Goal: Information Seeking & Learning: Learn about a topic

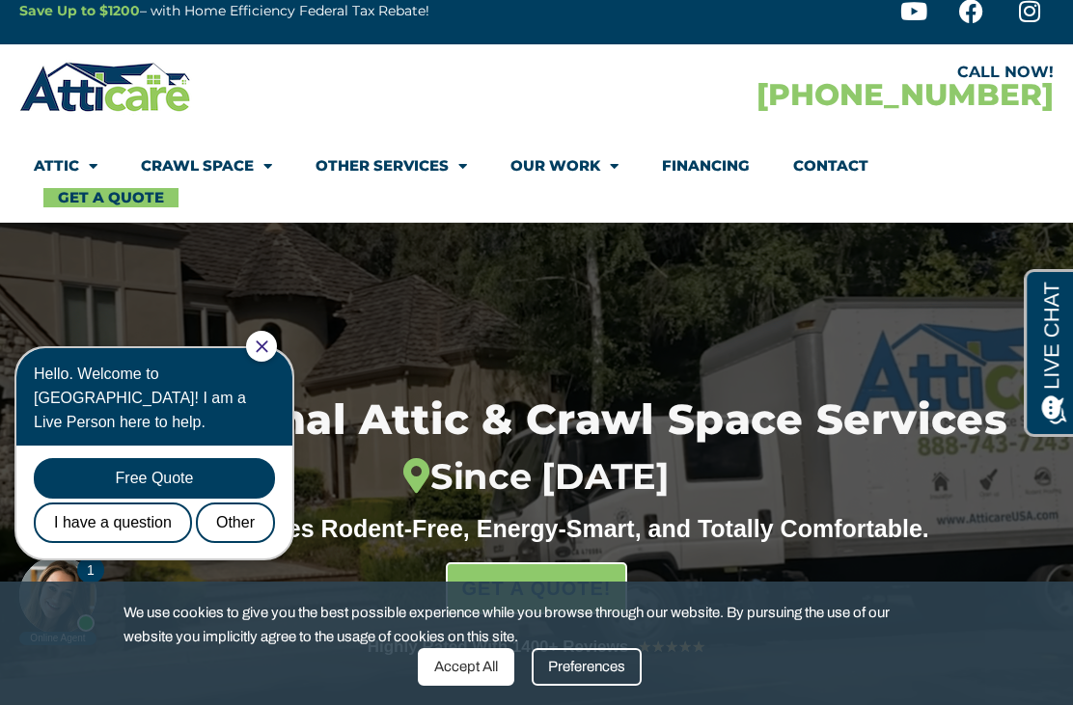
click at [583, 170] on link "Our Work" at bounding box center [564, 166] width 108 height 44
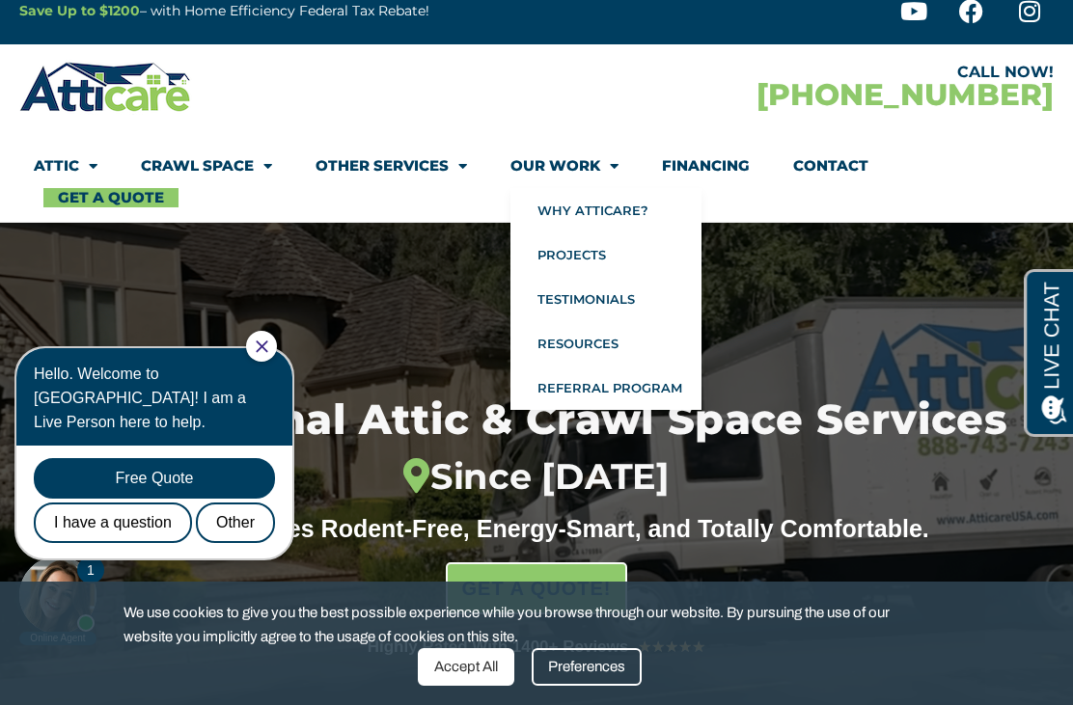
click at [592, 255] on link "Projects" at bounding box center [605, 255] width 191 height 44
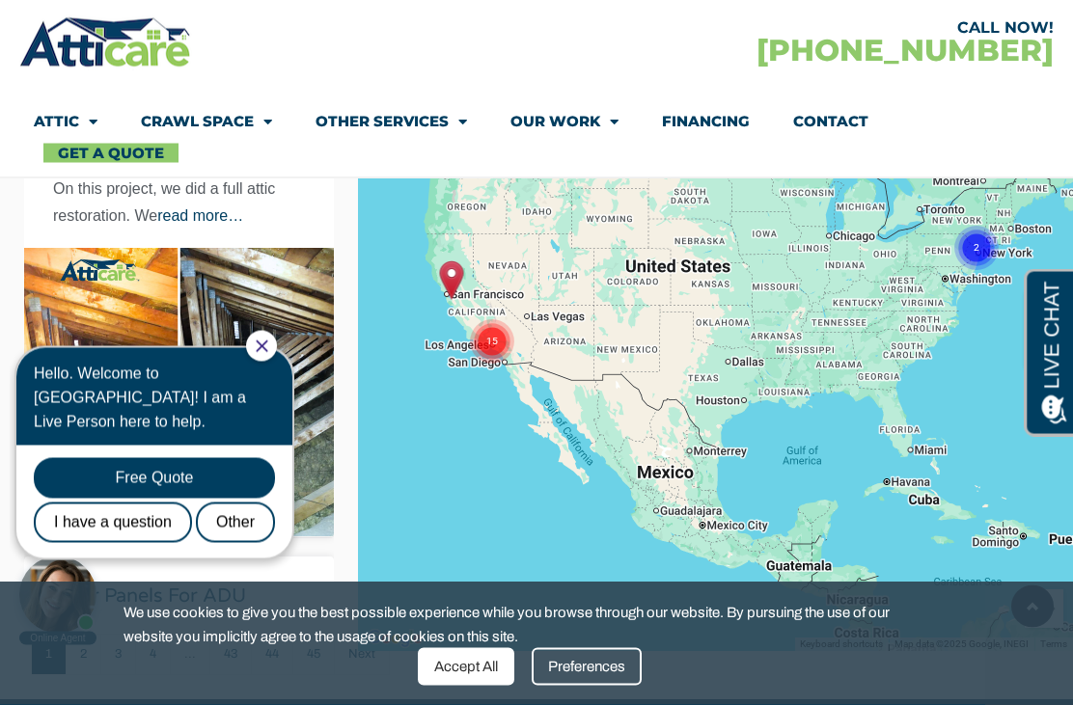
scroll to position [474, 0]
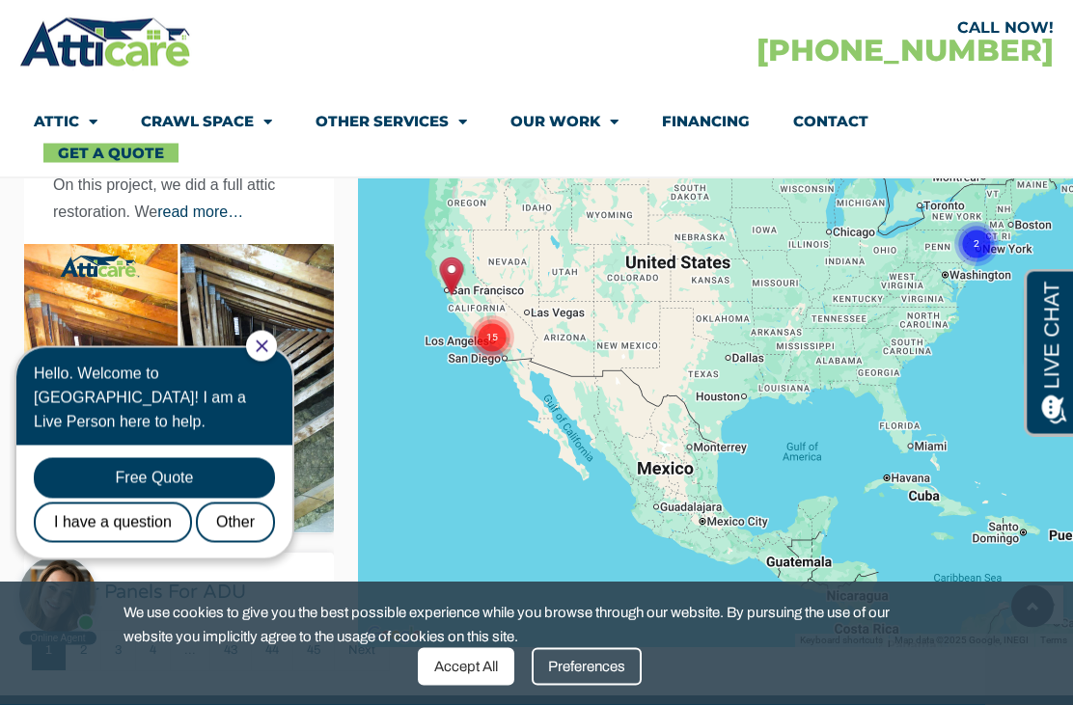
click at [56, 125] on link "Attic" at bounding box center [66, 121] width 64 height 44
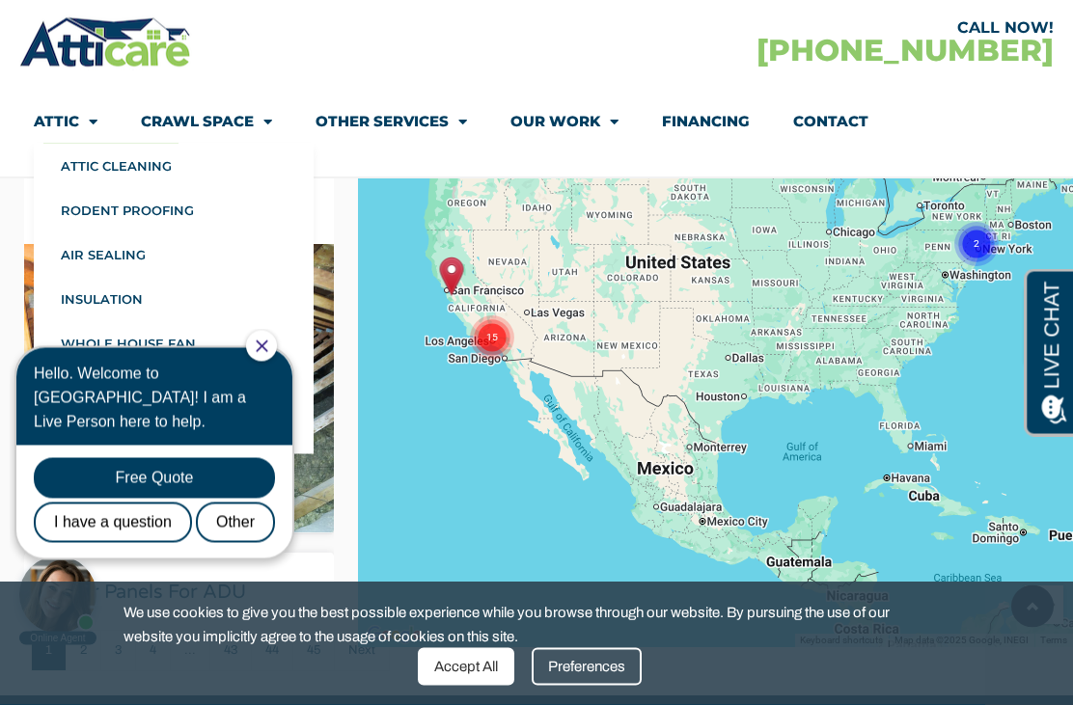
scroll to position [475, 0]
click at [123, 306] on link "Insulation" at bounding box center [174, 299] width 280 height 44
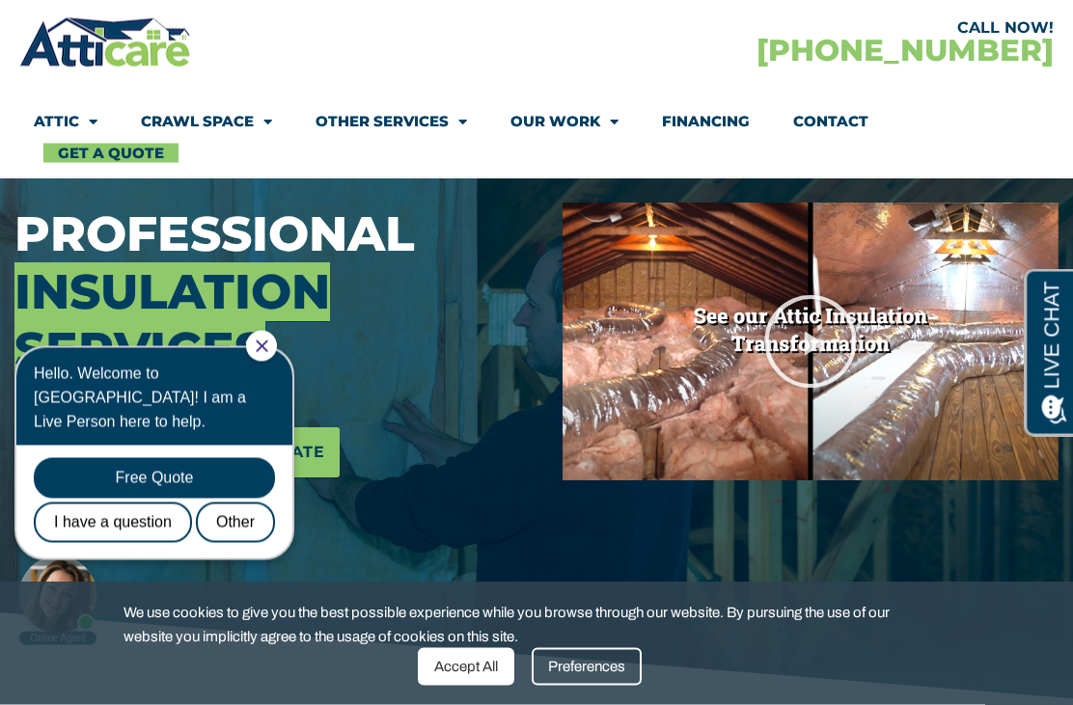
scroll to position [274, 0]
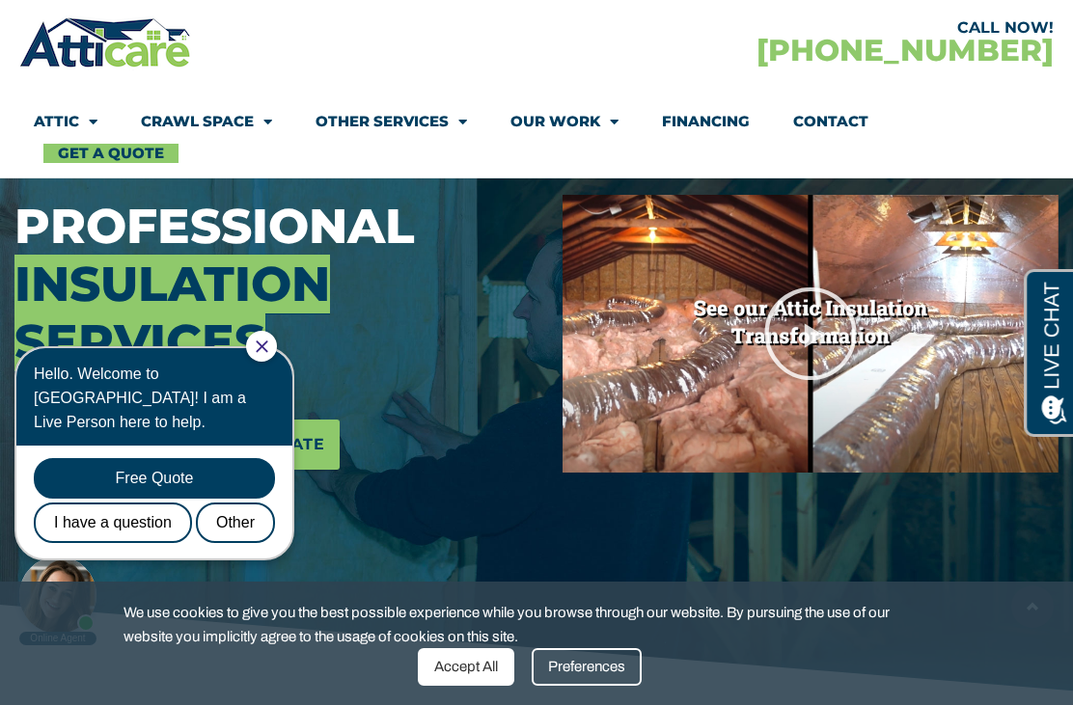
click at [812, 332] on icon "Play Video" at bounding box center [810, 334] width 96 height 96
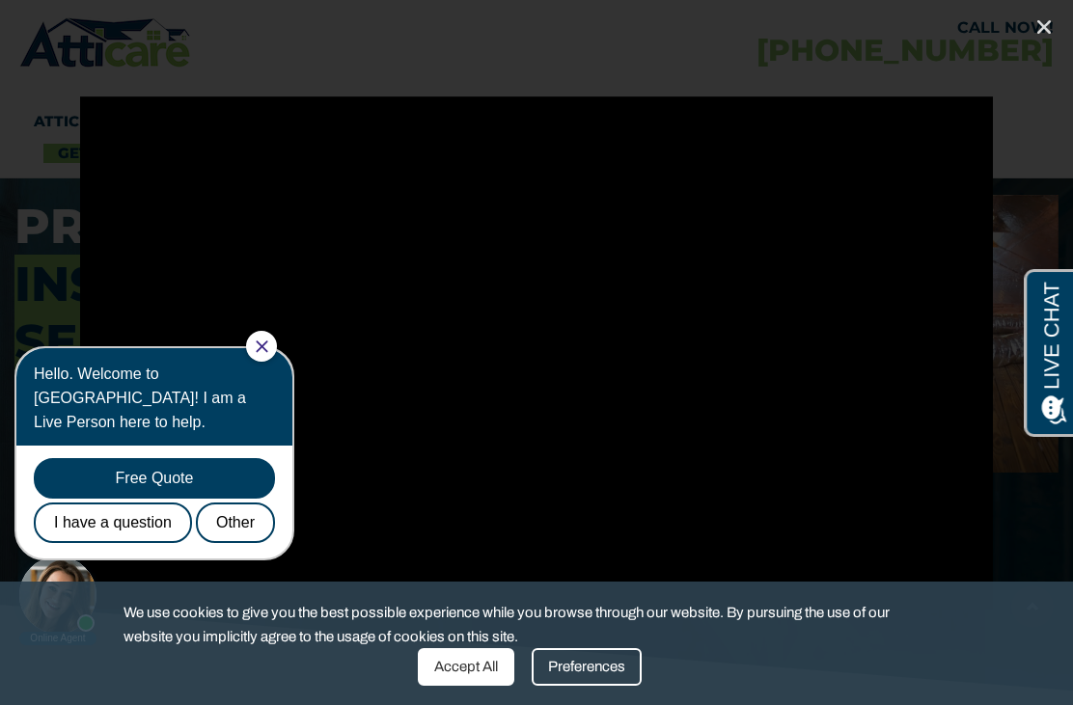
click at [1056, 16] on link "Close (Esc)" at bounding box center [1044, 27] width 29 height 29
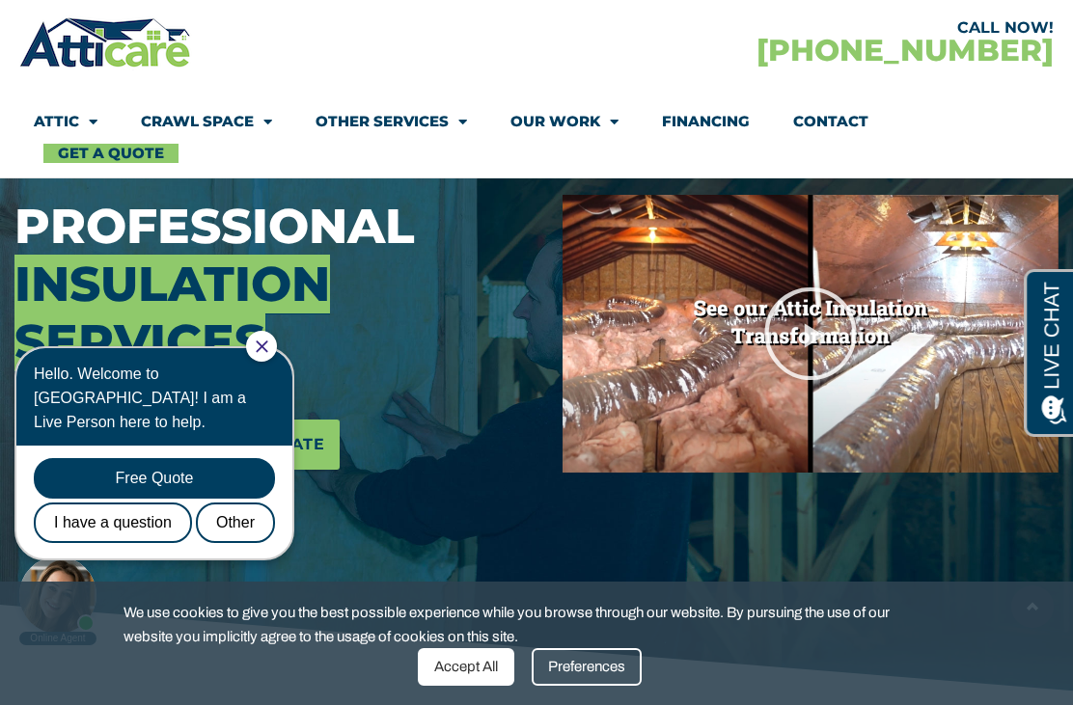
click at [61, 112] on link "Attic" at bounding box center [66, 121] width 64 height 44
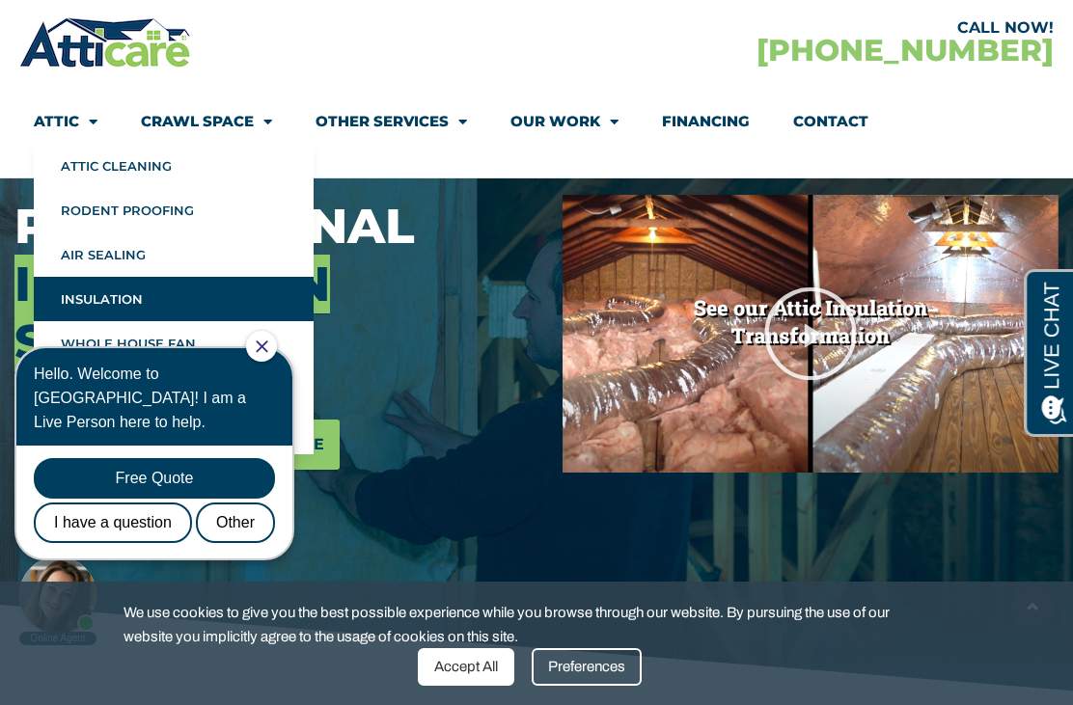
click at [275, 366] on div "Hello. Welcome to Atticare! I am a Live Person here to help." at bounding box center [154, 398] width 241 height 72
click at [268, 349] on icon "Close Chat" at bounding box center [262, 347] width 13 height 13
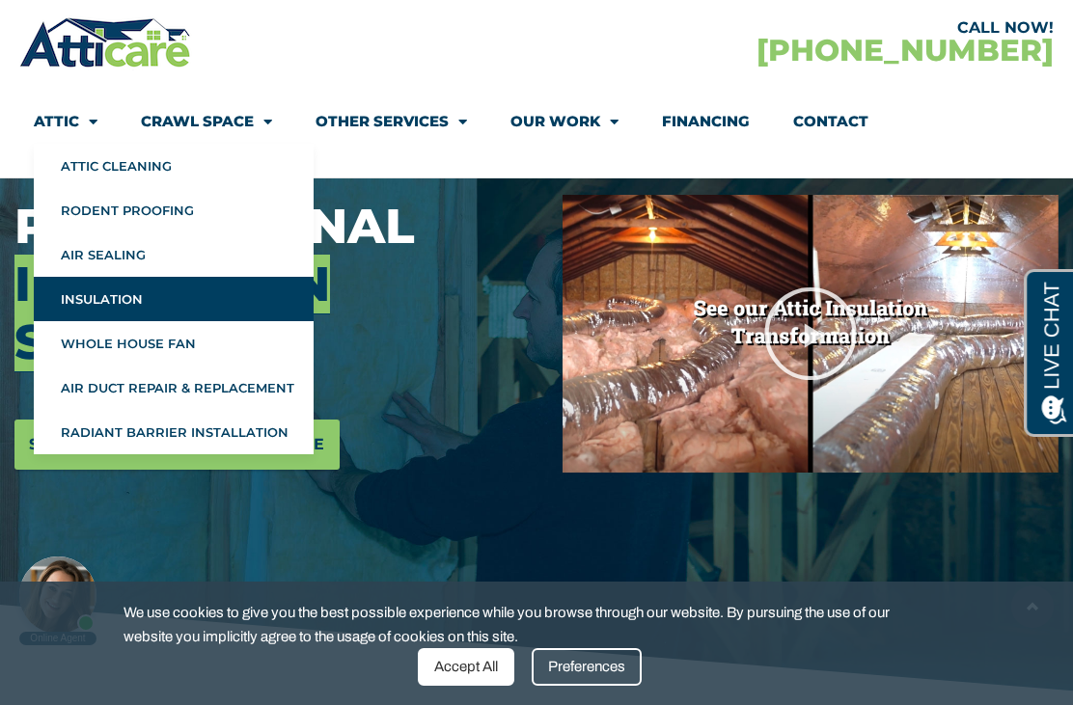
click at [236, 439] on link "Radiant Barrier Installation" at bounding box center [174, 432] width 280 height 44
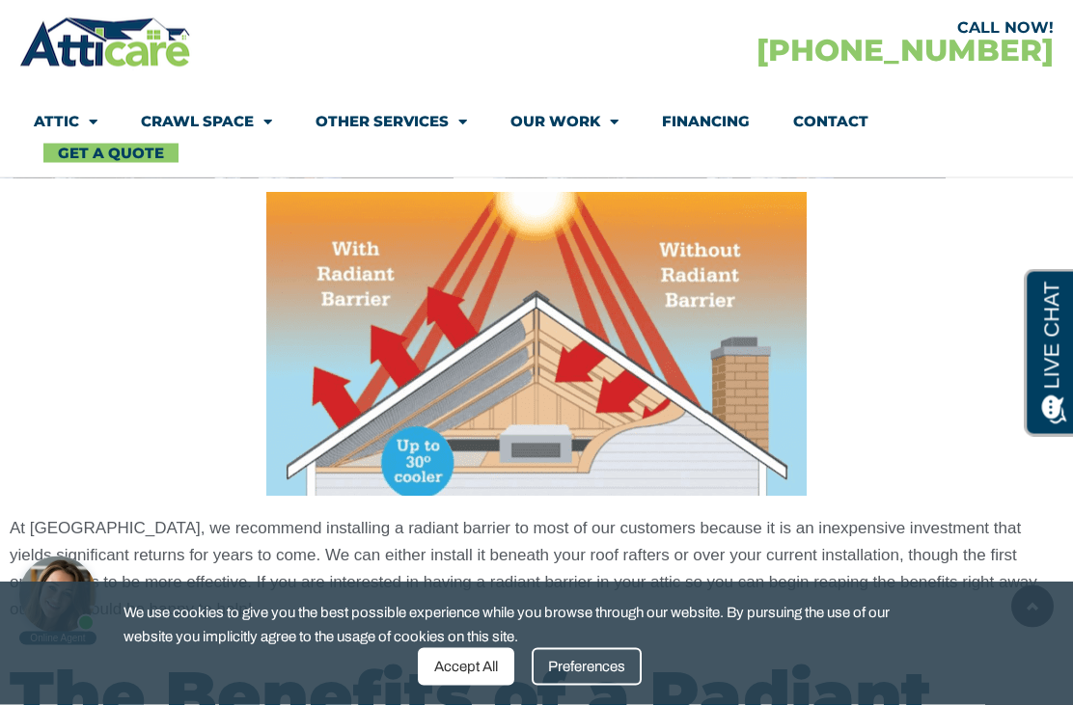
scroll to position [2160, 0]
click at [480, 686] on div "Accept All" at bounding box center [466, 667] width 96 height 38
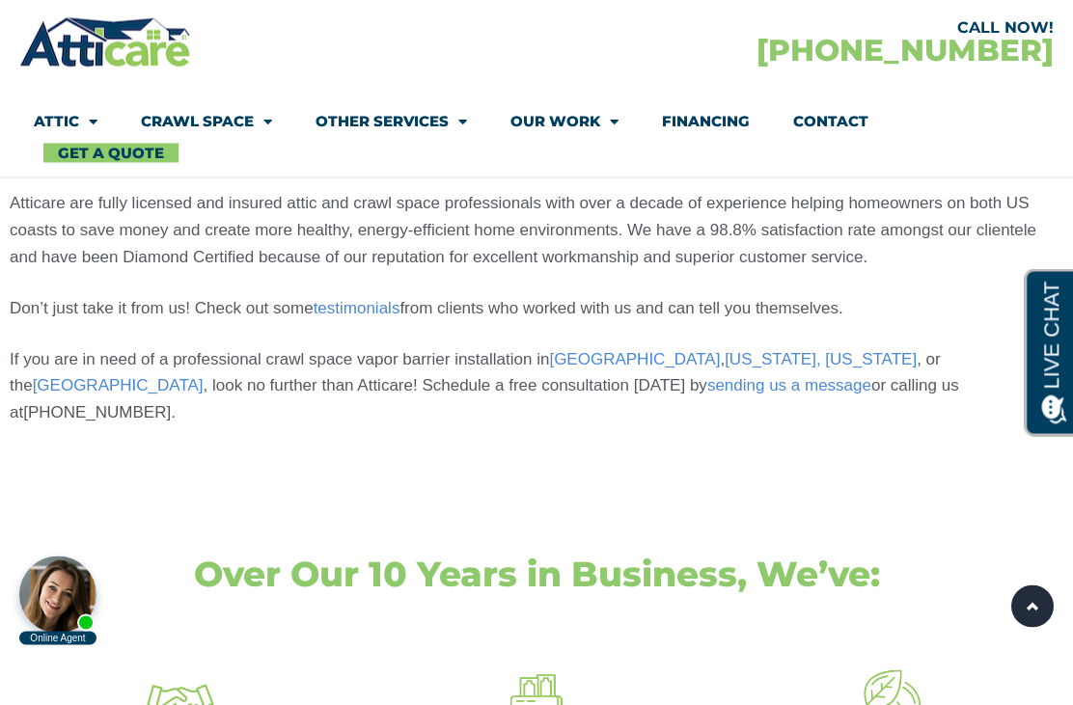
scroll to position [4043, 0]
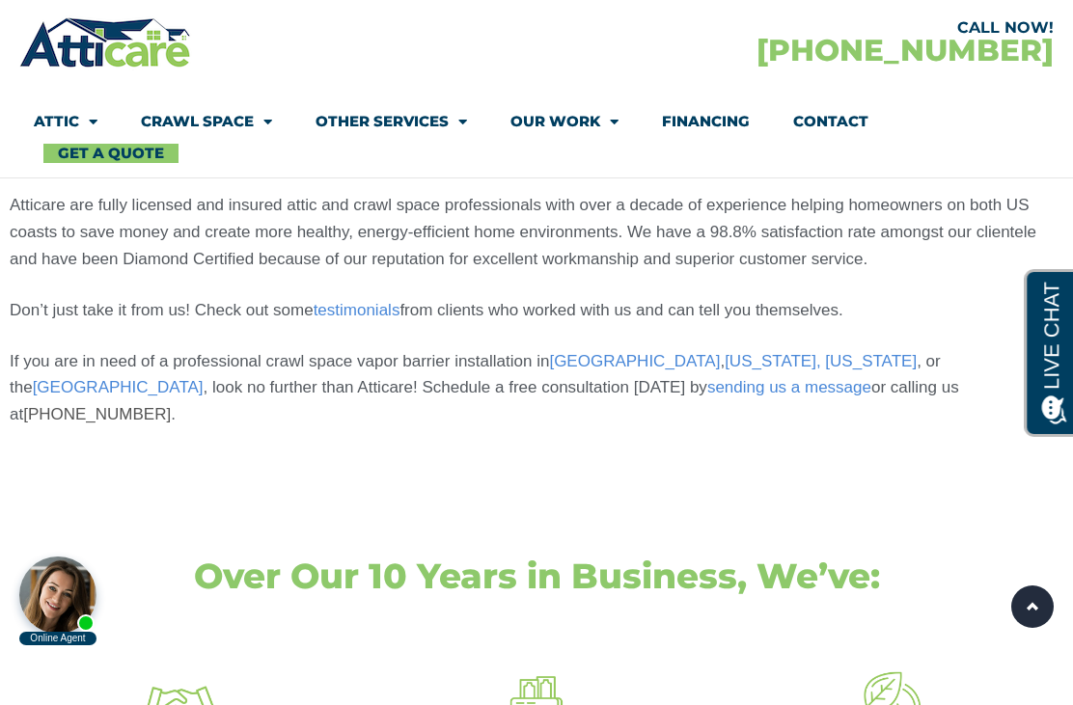
click at [62, 112] on link "Attic" at bounding box center [66, 121] width 64 height 44
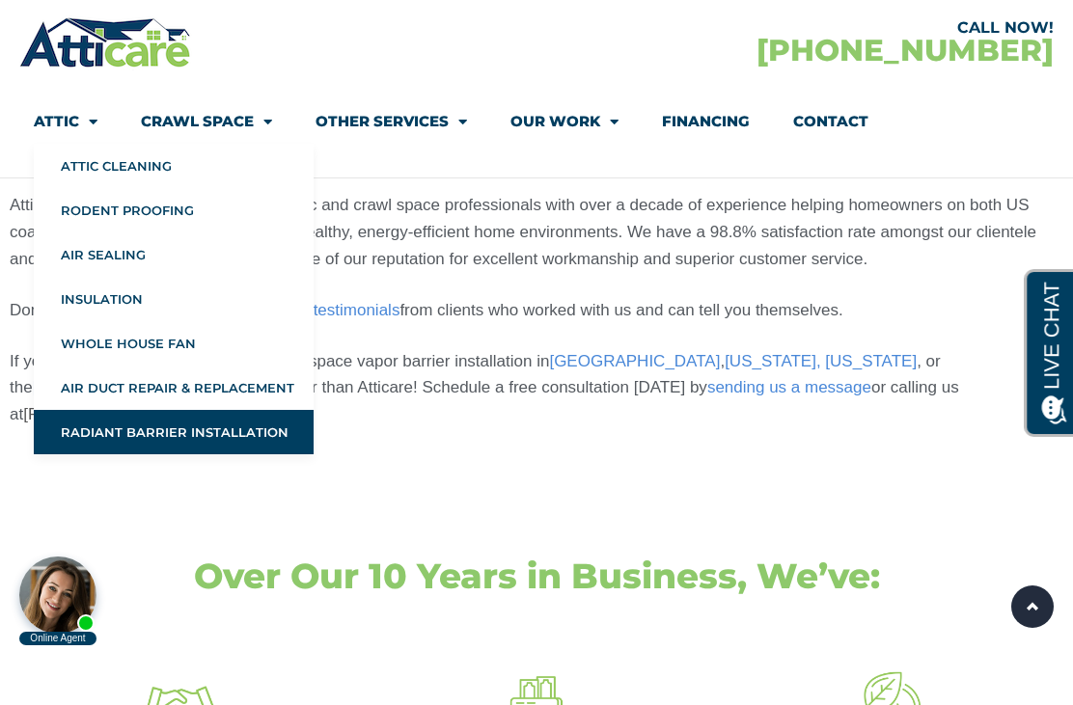
click at [84, 259] on link "Air Sealing" at bounding box center [174, 255] width 280 height 44
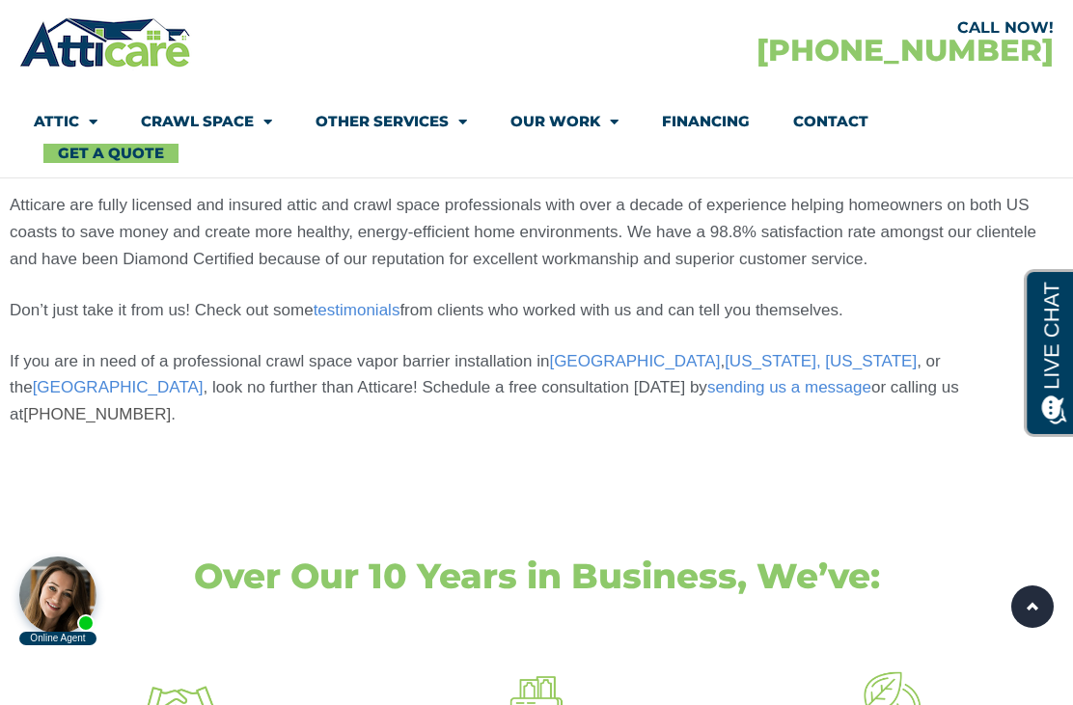
click at [53, 121] on link "Attic" at bounding box center [66, 121] width 64 height 44
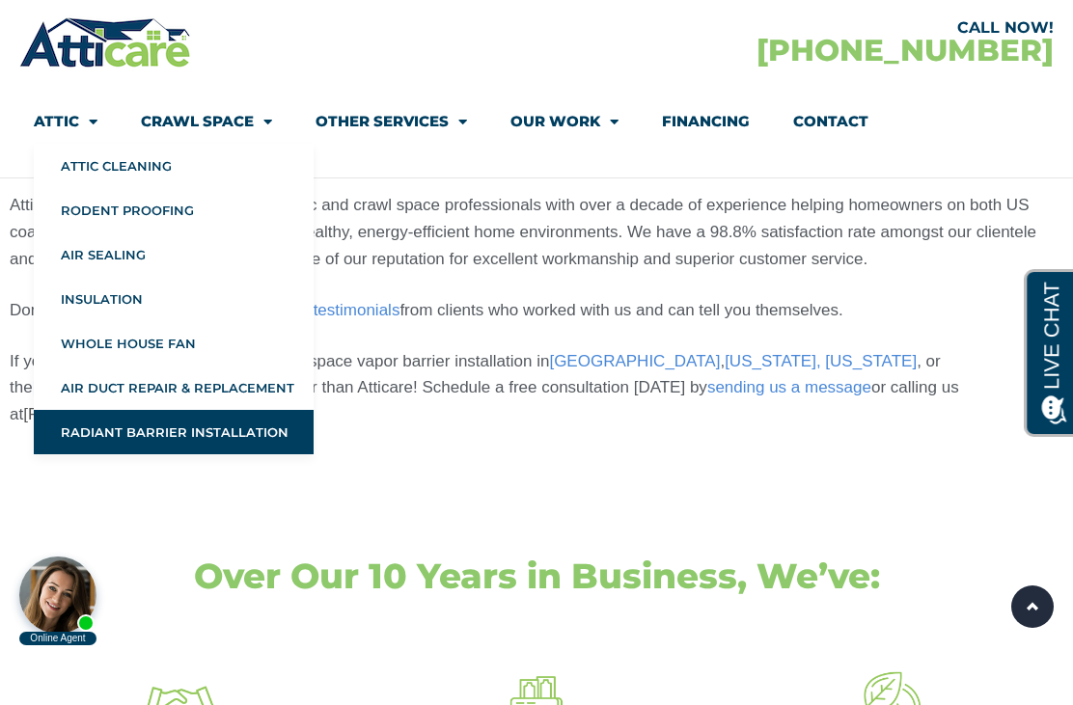
click at [75, 292] on link "Insulation" at bounding box center [174, 299] width 280 height 44
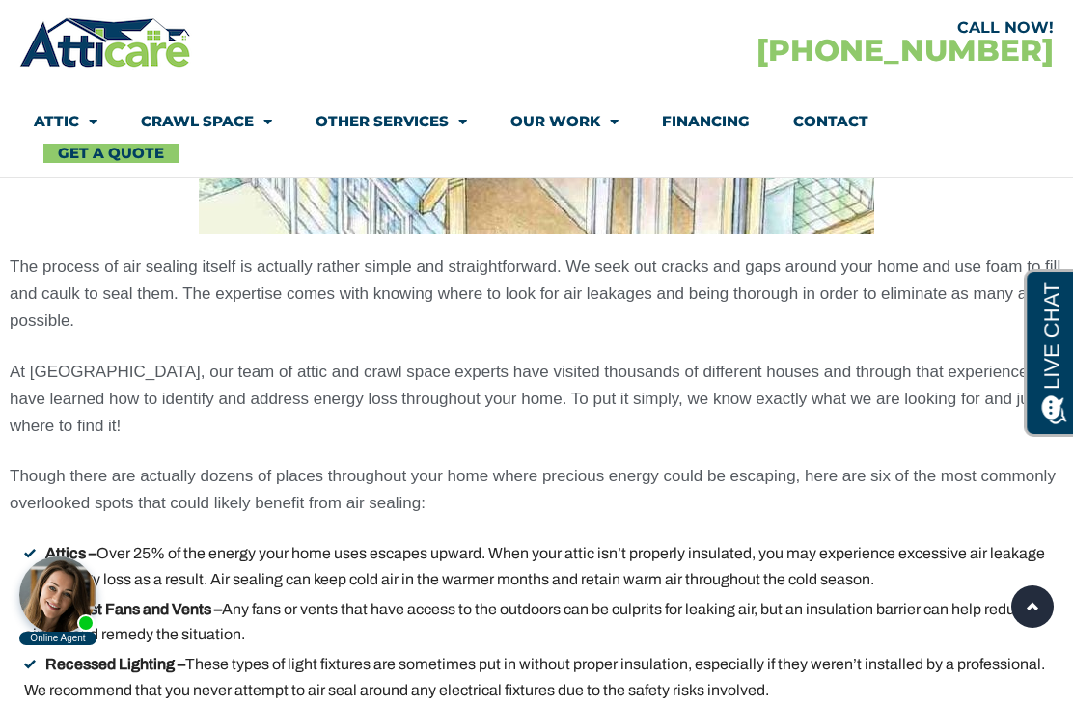
scroll to position [4204, 0]
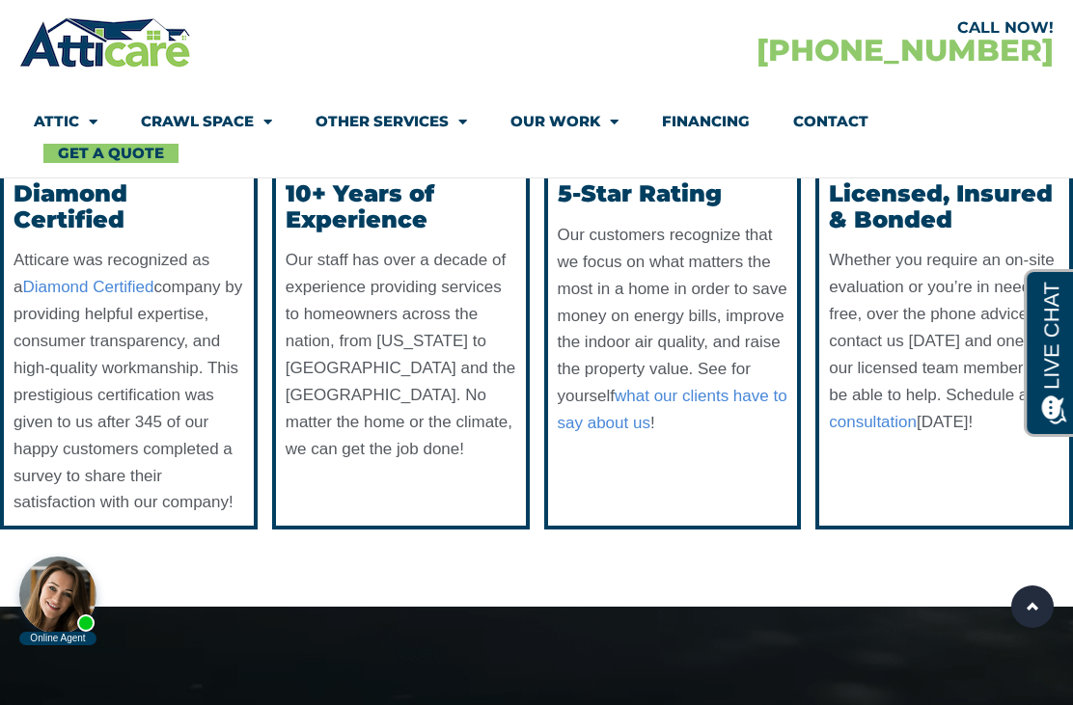
scroll to position [8140, 0]
